Goal: Information Seeking & Learning: Check status

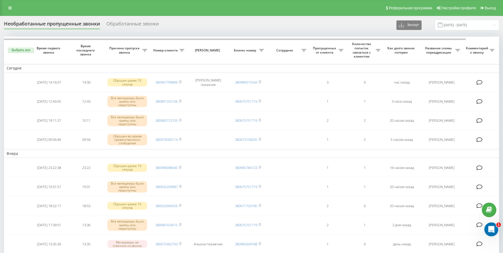
click at [488, 226] on icon "Открыть службу сообщений Intercom" at bounding box center [490, 228] width 9 height 9
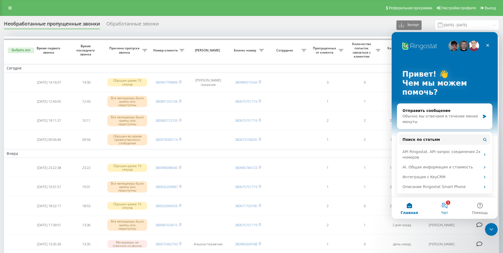
click at [446, 204] on button "1 Чат" at bounding box center [444, 207] width 35 height 21
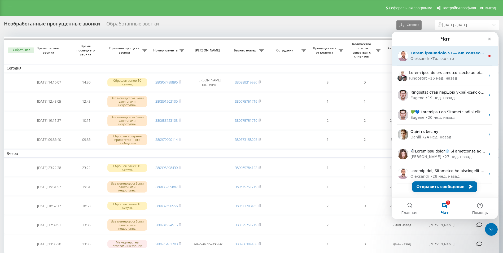
click at [453, 60] on div "Oleksandr • Только что" at bounding box center [447, 59] width 75 height 6
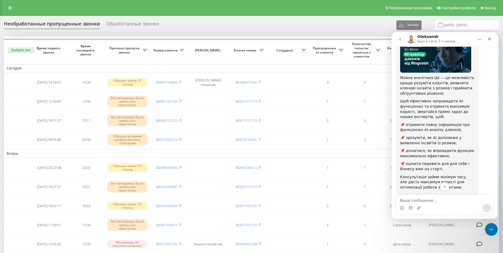
scroll to position [52, 0]
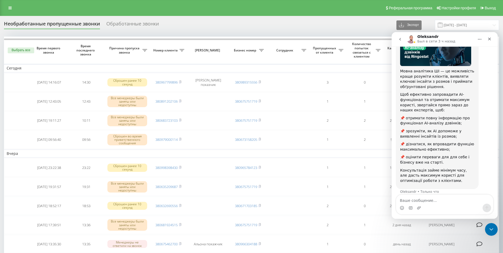
click at [333, 25] on div "Необработанные пропущенные звонки Обработанные звонки Экспорт .csv .xlsx 20.07.…" at bounding box center [251, 25] width 495 height 10
click at [491, 38] on div "Закрыть" at bounding box center [489, 39] width 10 height 10
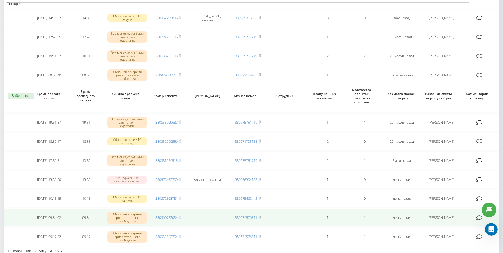
scroll to position [159, 0]
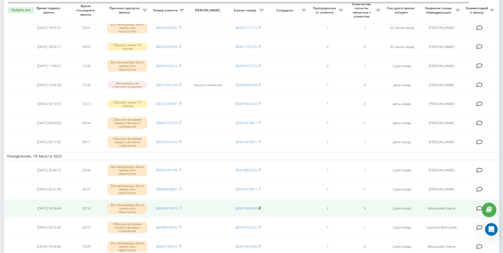
click at [260, 208] on rect at bounding box center [259, 208] width 2 height 2
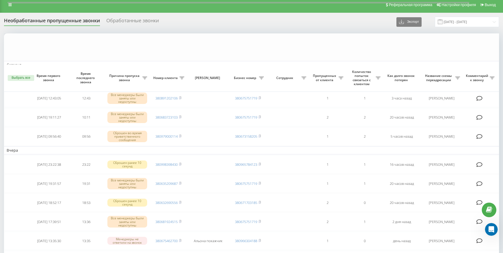
scroll to position [0, 0]
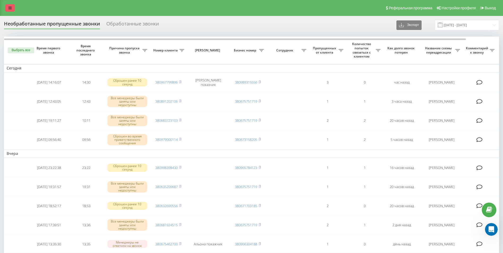
click at [10, 5] on link at bounding box center [10, 7] width 10 height 7
click at [10, 9] on icon at bounding box center [9, 8] width 3 height 4
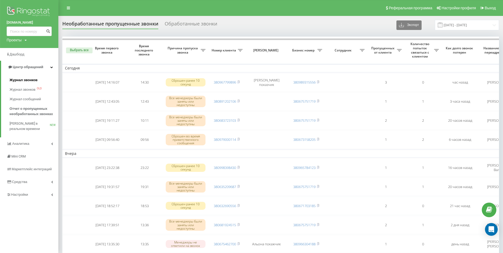
click at [25, 79] on span "Журнал звонков" at bounding box center [24, 79] width 28 height 5
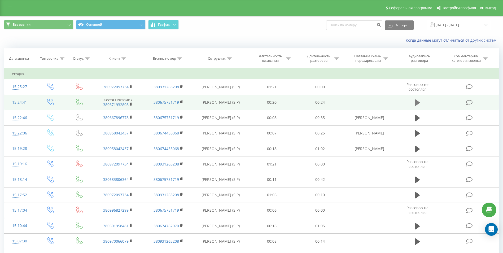
click at [417, 104] on icon at bounding box center [417, 102] width 5 height 6
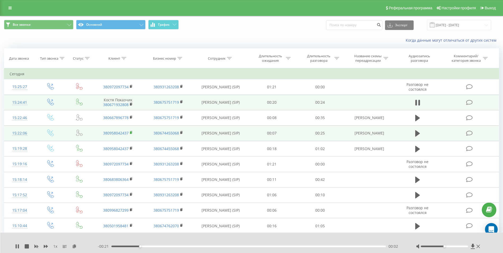
click at [132, 132] on icon at bounding box center [131, 133] width 3 height 4
